Goal: Find specific page/section: Find specific page/section

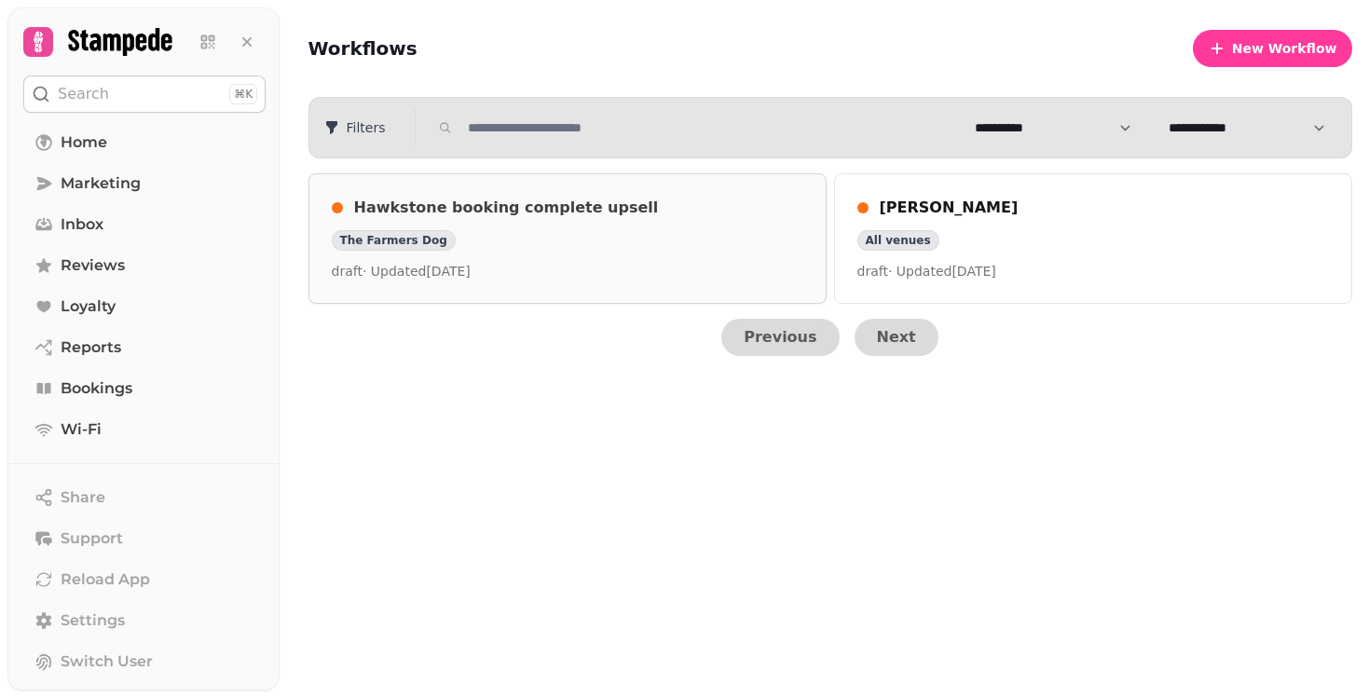
click at [596, 236] on div "The Farmers Dog" at bounding box center [568, 240] width 472 height 21
